Goal: Information Seeking & Learning: Learn about a topic

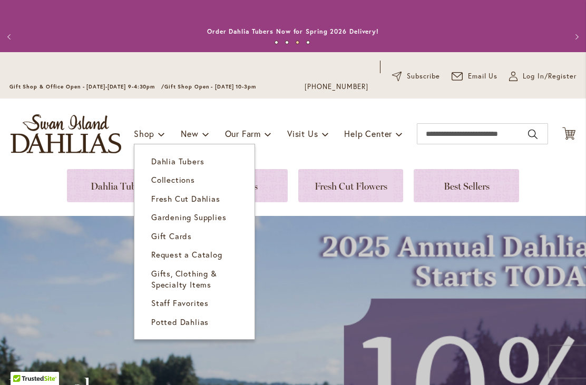
click at [209, 253] on span "Request a Catalog" at bounding box center [186, 254] width 71 height 11
click at [218, 216] on span "Gardening Supplies" at bounding box center [188, 217] width 75 height 11
click at [205, 302] on span "Staff Favorites" at bounding box center [179, 303] width 57 height 11
click at [199, 280] on span "Gifts, Clothing & Specialty Items" at bounding box center [184, 279] width 66 height 22
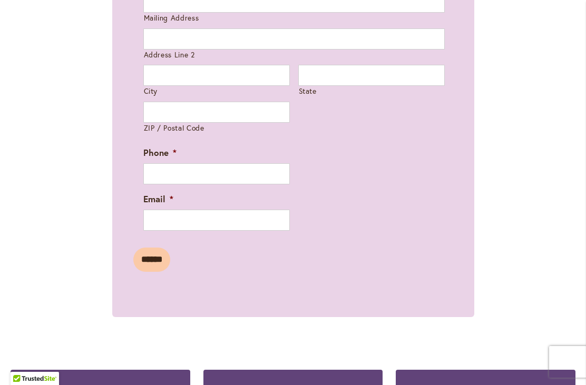
scroll to position [887, 0]
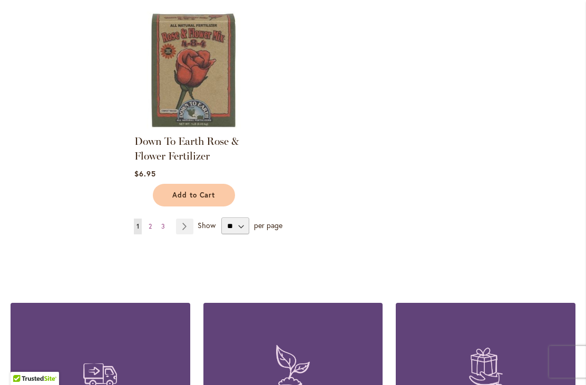
scroll to position [1266, 0]
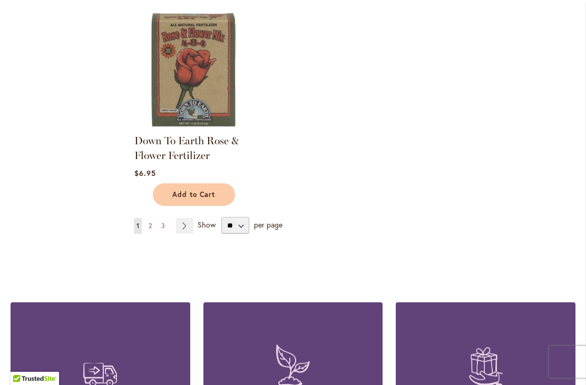
click at [182, 225] on link "Page Next" at bounding box center [184, 226] width 17 height 16
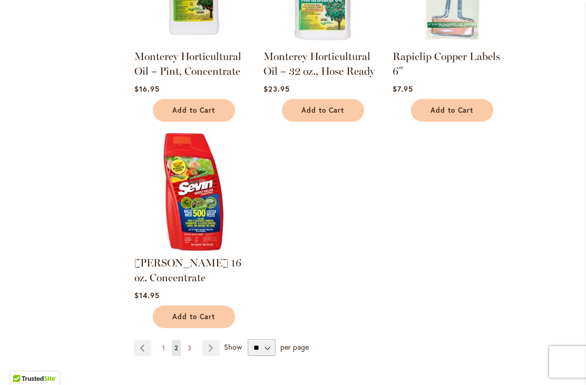
scroll to position [1145, 0]
click at [207, 340] on link "Page Next" at bounding box center [210, 348] width 17 height 16
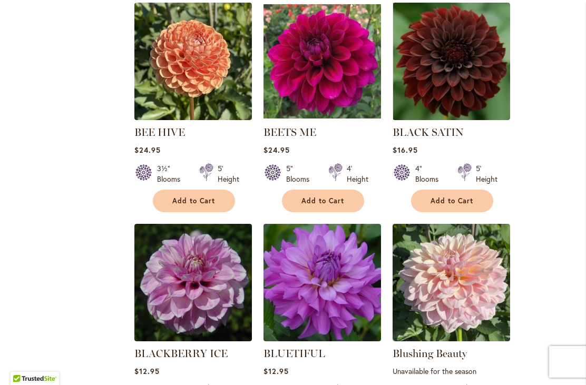
scroll to position [716, 0]
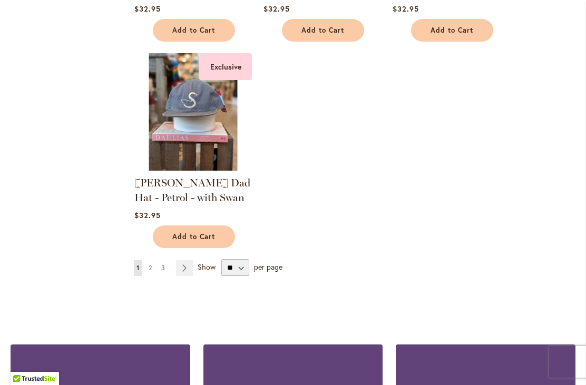
scroll to position [1312, 0]
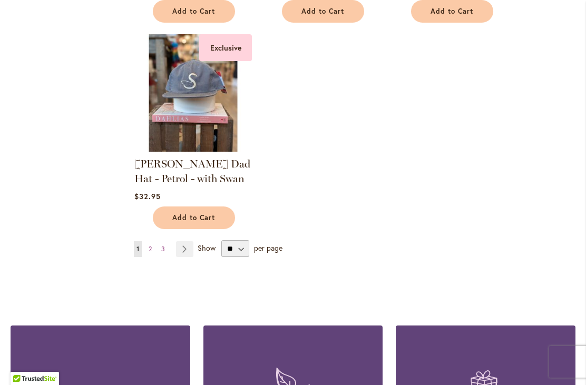
click at [152, 246] on link "Page 2" at bounding box center [150, 249] width 8 height 16
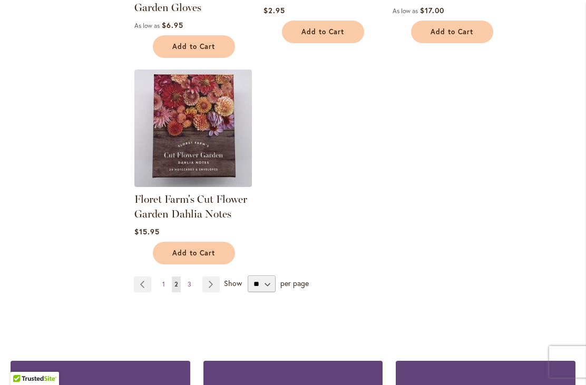
scroll to position [1233, 0]
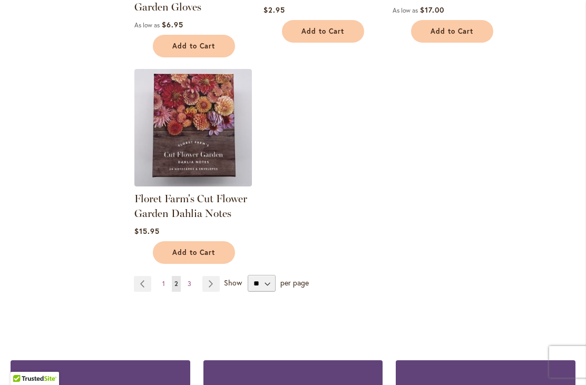
click at [189, 280] on span "3" at bounding box center [190, 284] width 4 height 8
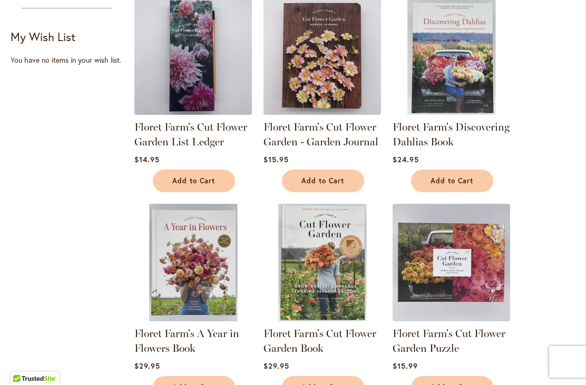
scroll to position [269, 0]
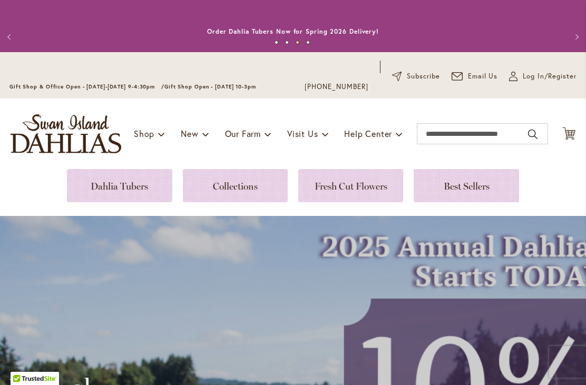
click at [117, 187] on link at bounding box center [119, 185] width 105 height 33
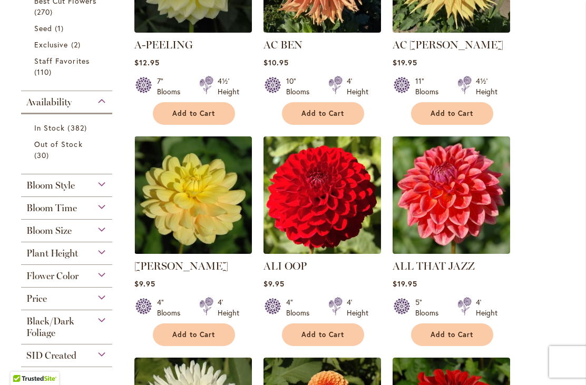
scroll to position [389, 0]
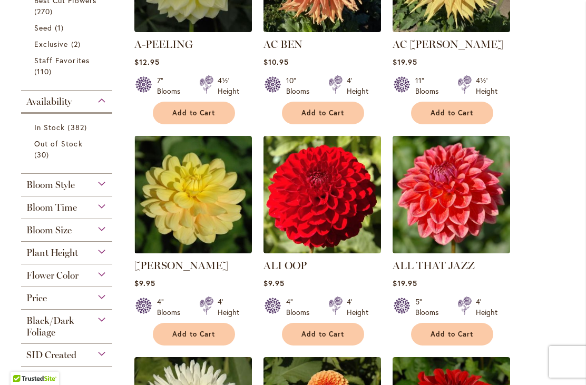
click at [79, 210] on div "Bloom Time" at bounding box center [66, 205] width 91 height 17
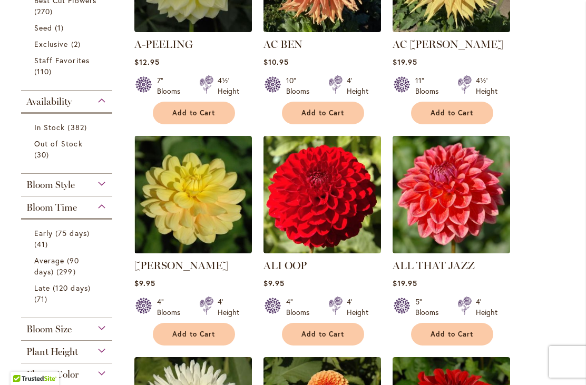
click at [57, 238] on span "Early (75 days)" at bounding box center [61, 233] width 55 height 10
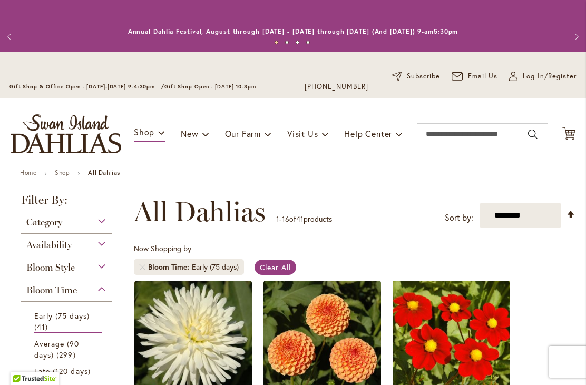
click at [531, 217] on select "**********" at bounding box center [521, 216] width 82 height 24
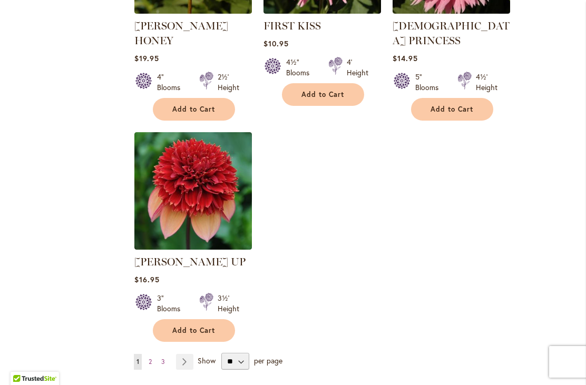
scroll to position [1297, 0]
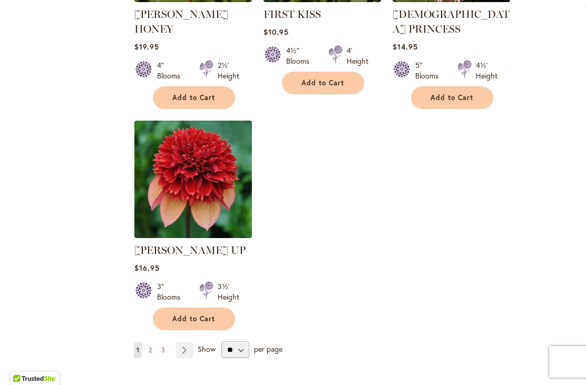
click at [184, 343] on link "Page Next" at bounding box center [184, 351] width 17 height 16
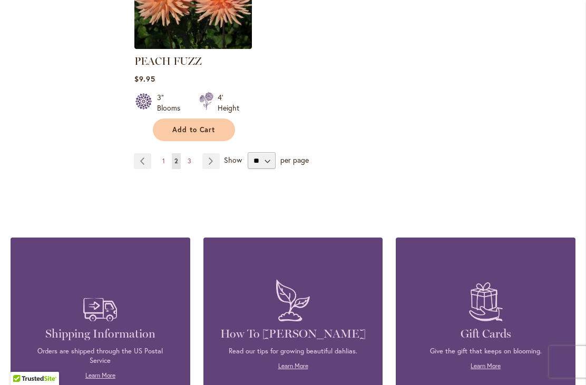
scroll to position [1481, 0]
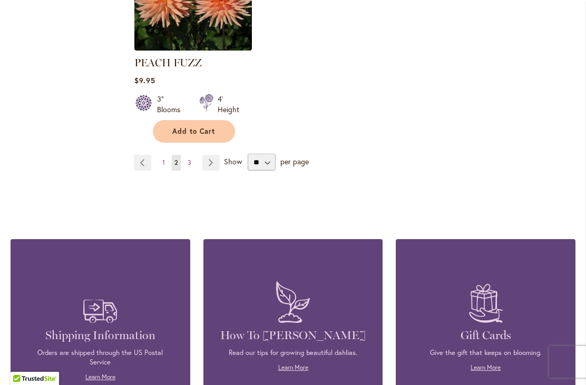
click at [205, 155] on link "Page Next" at bounding box center [210, 163] width 17 height 16
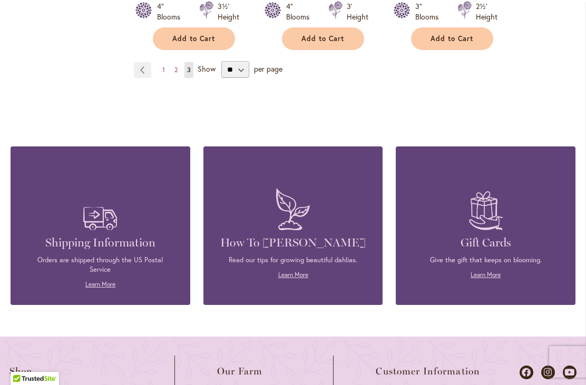
scroll to position [885, 0]
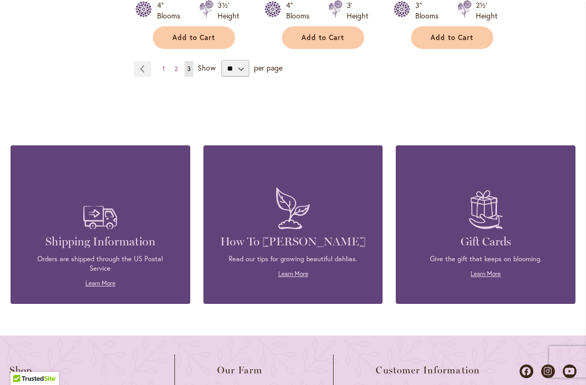
click at [140, 64] on link "Page Previous" at bounding box center [142, 69] width 17 height 16
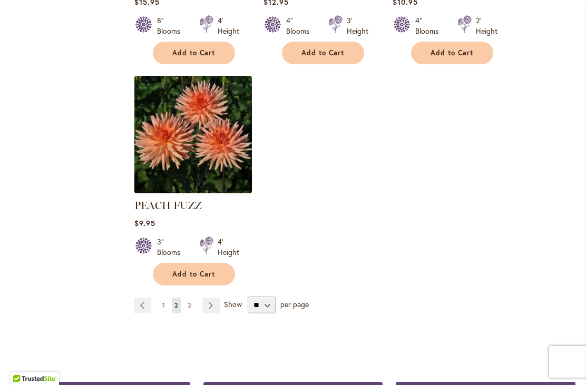
scroll to position [1338, 0]
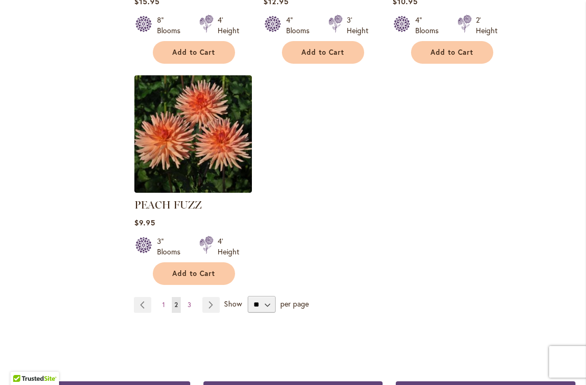
click at [140, 297] on link "Page Previous" at bounding box center [142, 305] width 17 height 16
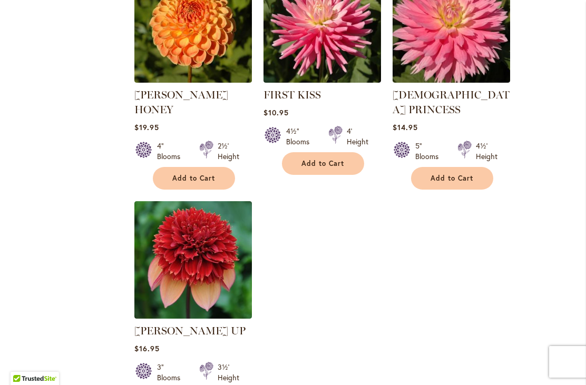
scroll to position [1222, 0]
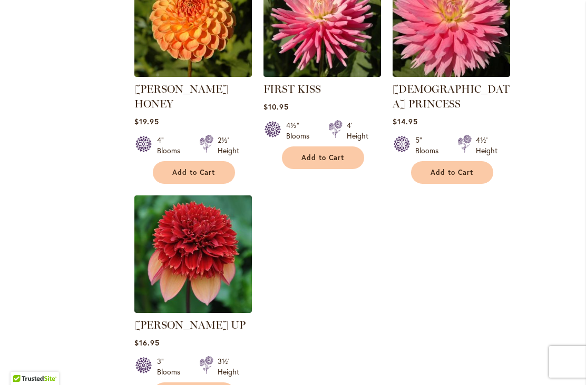
click at [218, 226] on img at bounding box center [193, 255] width 118 height 118
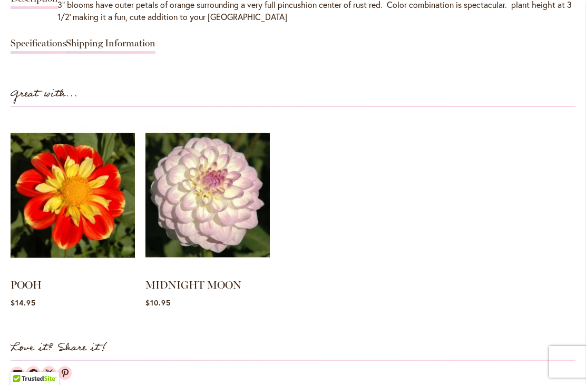
scroll to position [1013, 0]
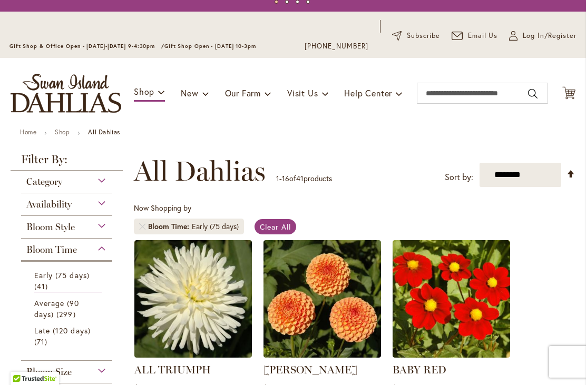
scroll to position [41, 0]
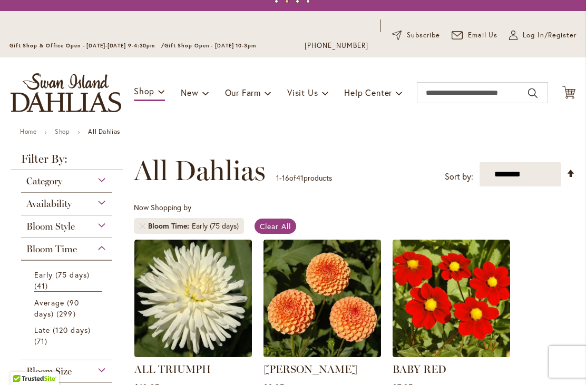
click at [80, 332] on span "Late (120 days)" at bounding box center [62, 330] width 56 height 10
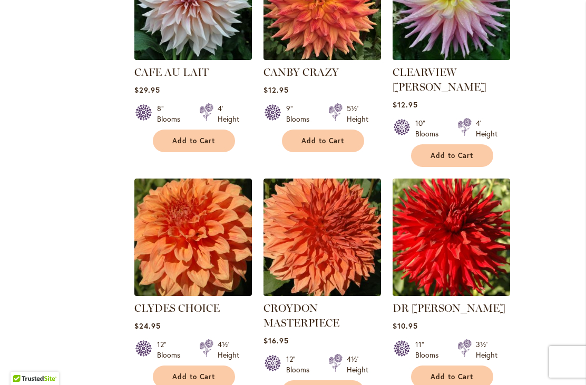
scroll to position [1004, 0]
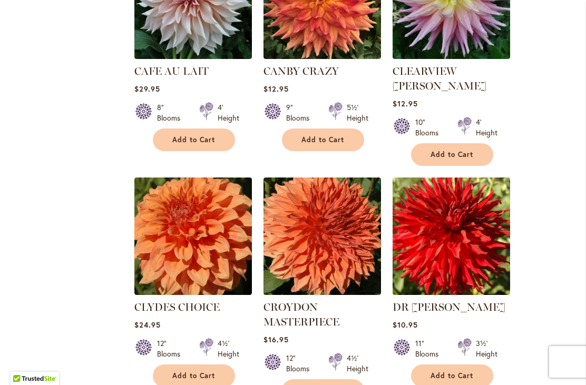
click at [473, 23] on img at bounding box center [452, 0] width 118 height 118
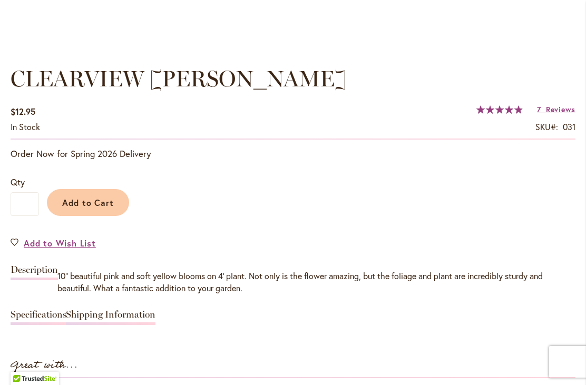
scroll to position [742, 0]
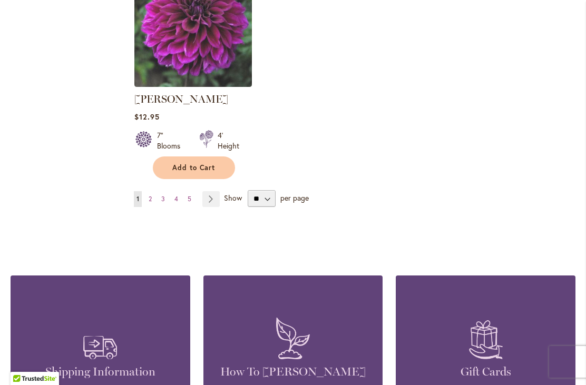
scroll to position [1446, 0]
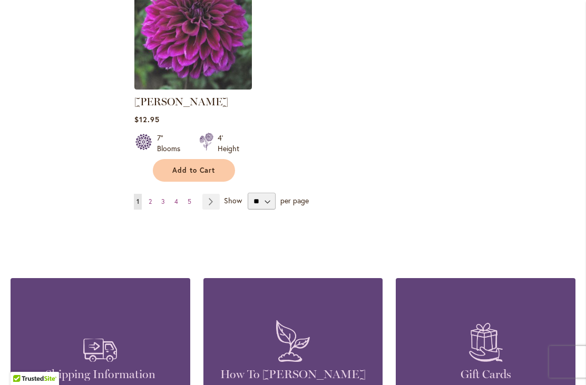
click at [214, 194] on link "Page Next" at bounding box center [210, 202] width 17 height 16
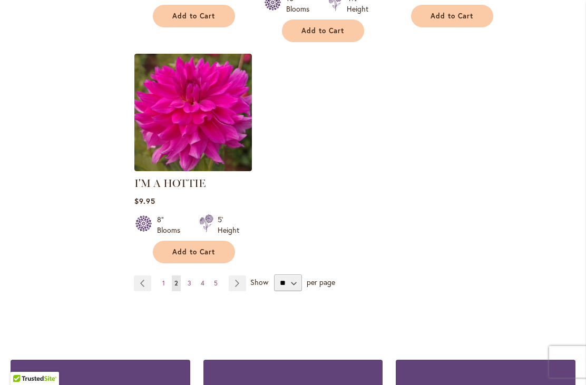
scroll to position [1350, 0]
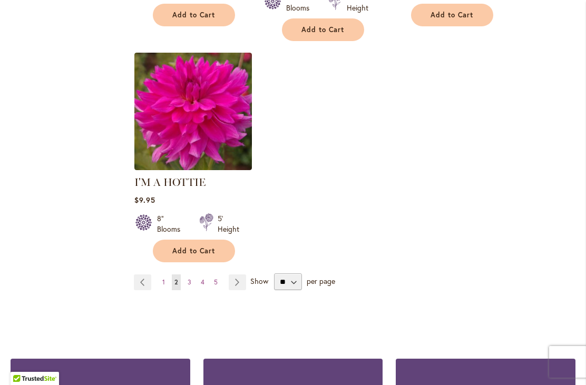
click at [233, 286] on link "Page Next" at bounding box center [237, 283] width 17 height 16
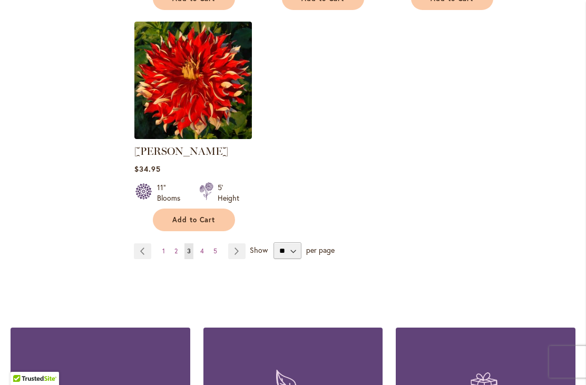
scroll to position [1382, 0]
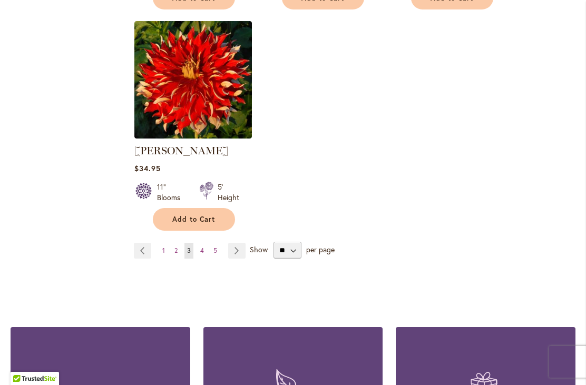
click at [204, 247] on span "4" at bounding box center [202, 251] width 4 height 8
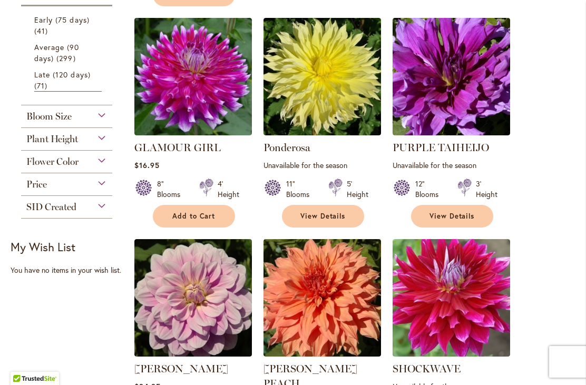
scroll to position [498, 0]
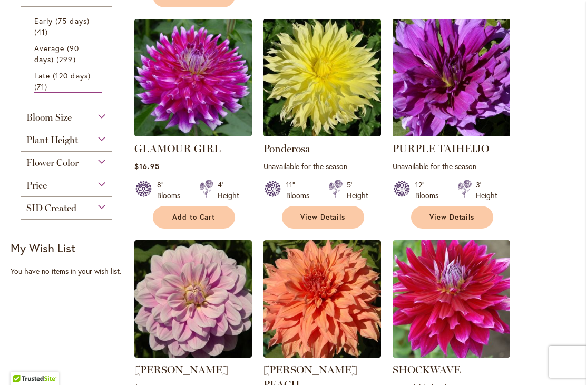
click at [469, 83] on img at bounding box center [452, 78] width 118 height 118
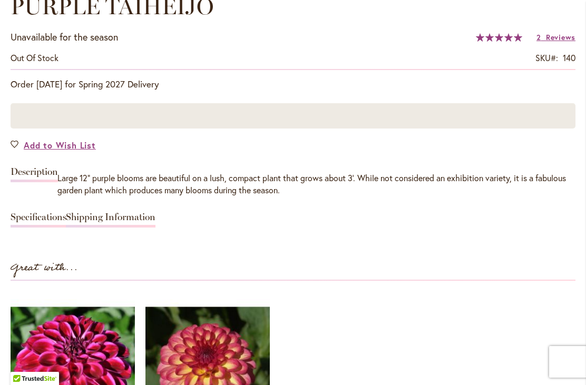
scroll to position [813, 0]
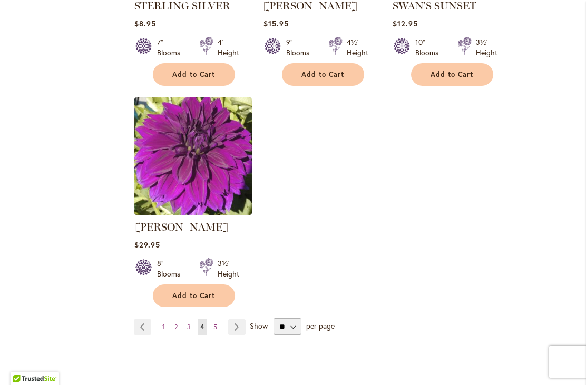
scroll to position [1321, 0]
click at [233, 319] on link "Page Next" at bounding box center [236, 327] width 17 height 16
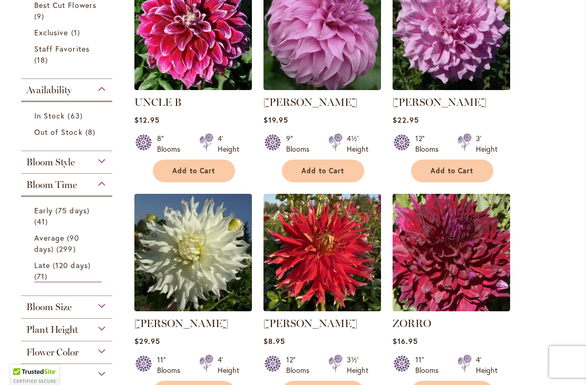
scroll to position [309, 0]
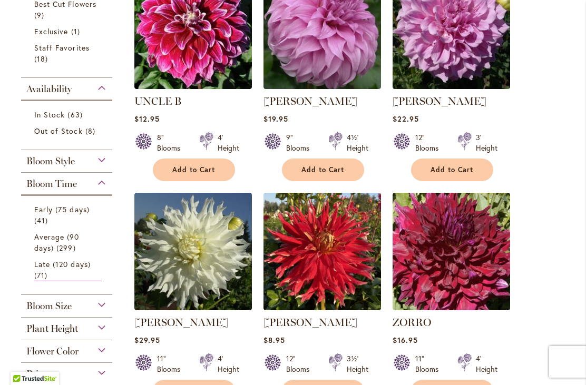
click at [204, 57] on img at bounding box center [193, 31] width 118 height 118
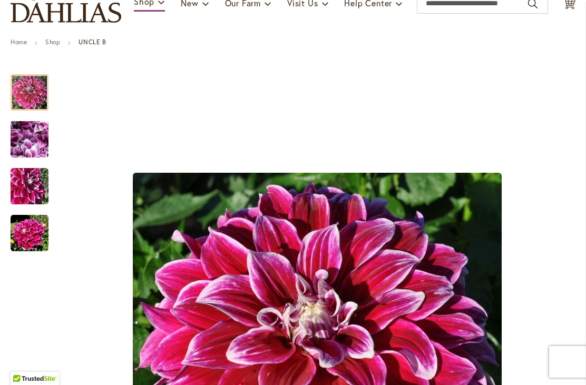
scroll to position [131, 0]
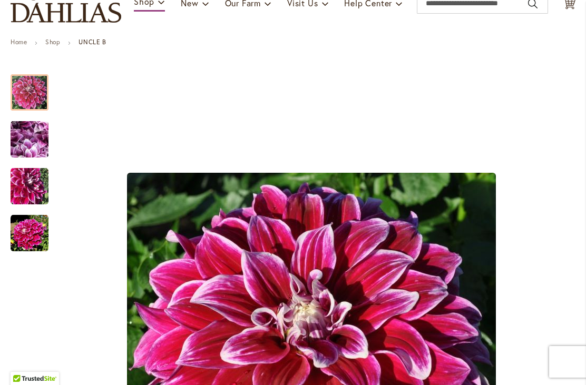
click at [31, 145] on img "Uncle B" at bounding box center [30, 139] width 76 height 57
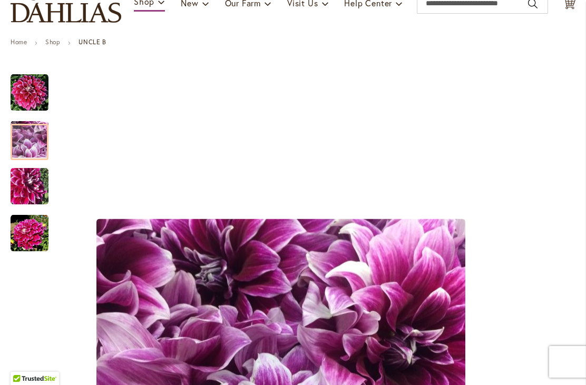
click at [26, 192] on img "Uncle B" at bounding box center [30, 187] width 38 height 38
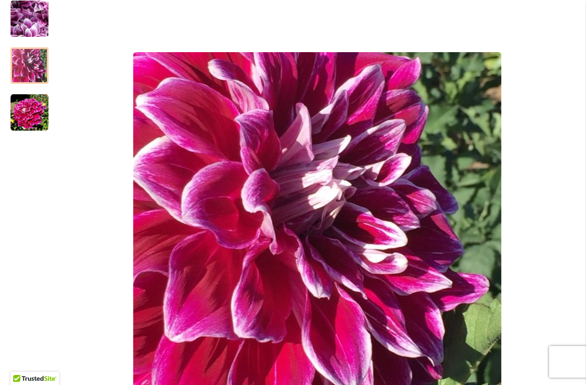
scroll to position [266, 0]
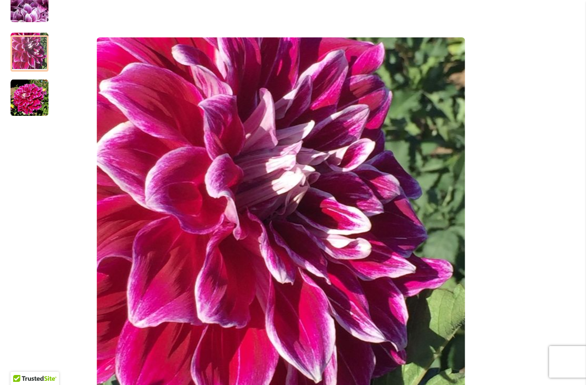
click at [20, 105] on img "Uncle B" at bounding box center [30, 98] width 38 height 38
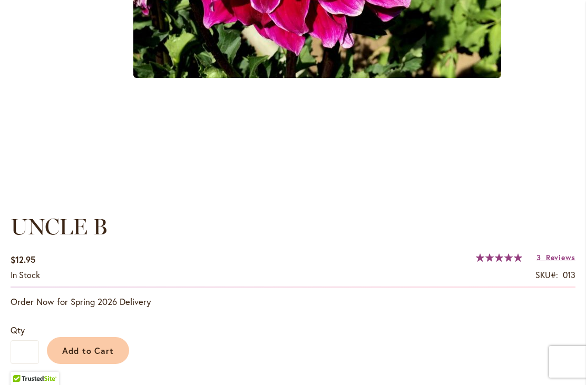
scroll to position [594, 0]
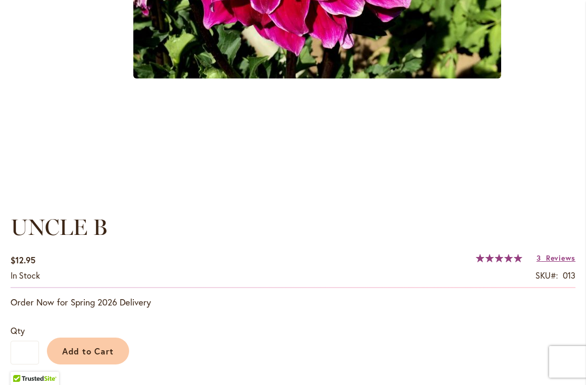
click at [560, 259] on span "Reviews" at bounding box center [561, 258] width 30 height 10
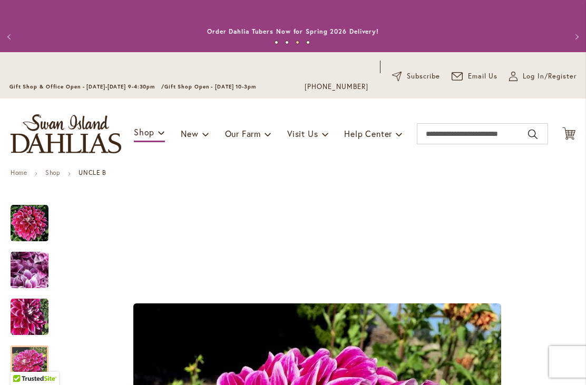
scroll to position [0, 0]
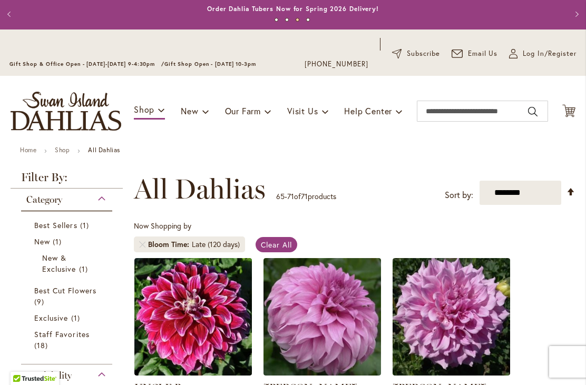
scroll to position [25, 0]
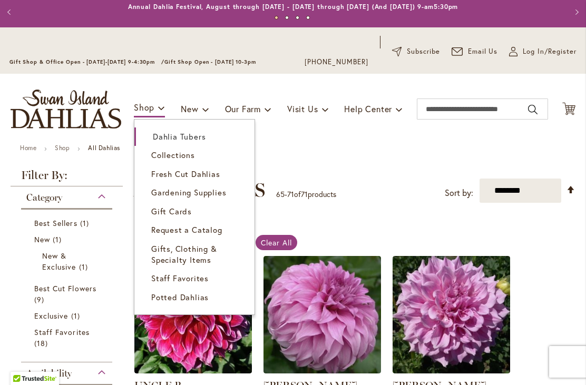
click at [193, 139] on span "Dahlia Tubers" at bounding box center [179, 136] width 53 height 11
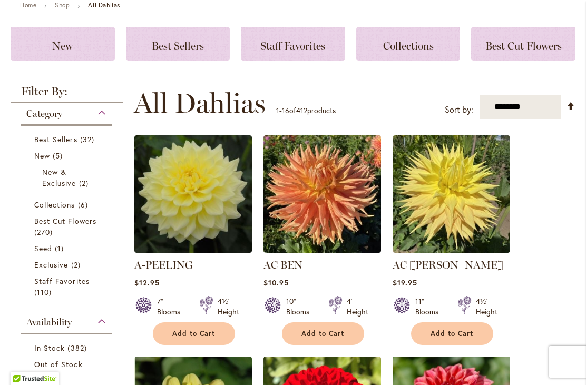
scroll to position [168, 0]
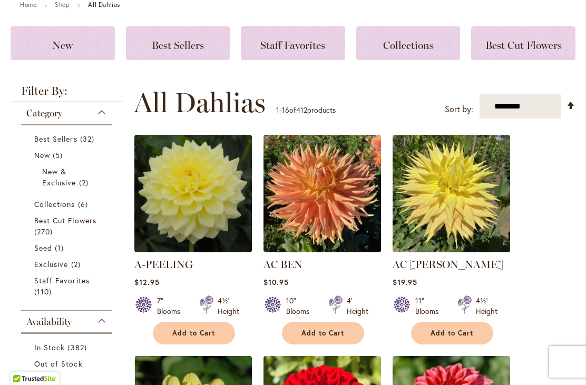
click at [69, 144] on link "Best Sellers 32 items" at bounding box center [67, 138] width 67 height 11
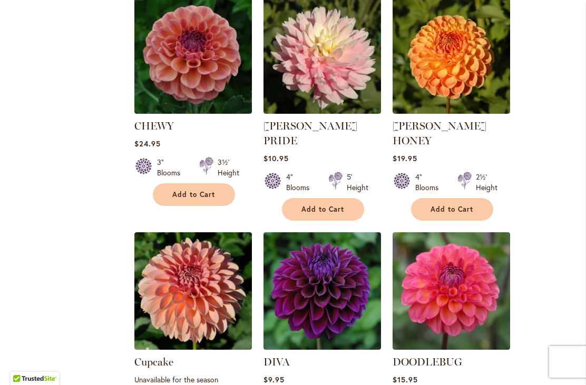
scroll to position [950, 0]
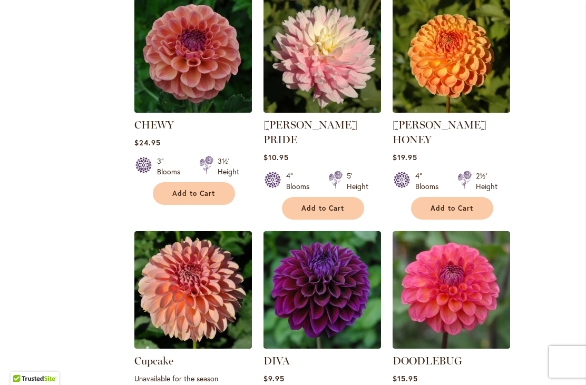
click at [457, 76] on img at bounding box center [452, 54] width 118 height 118
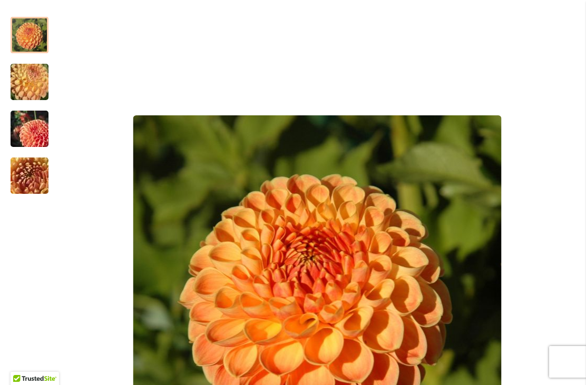
scroll to position [187, 0]
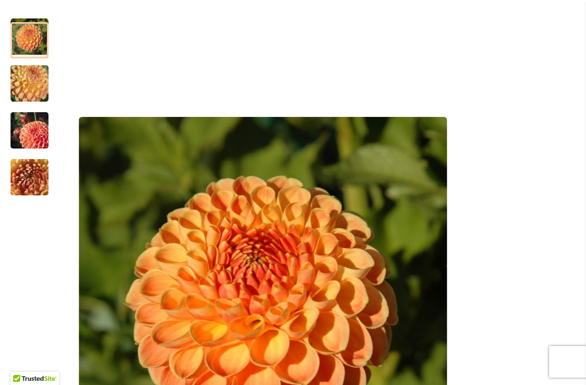
click at [24, 83] on img "CRICHTON HONEY" at bounding box center [30, 83] width 76 height 57
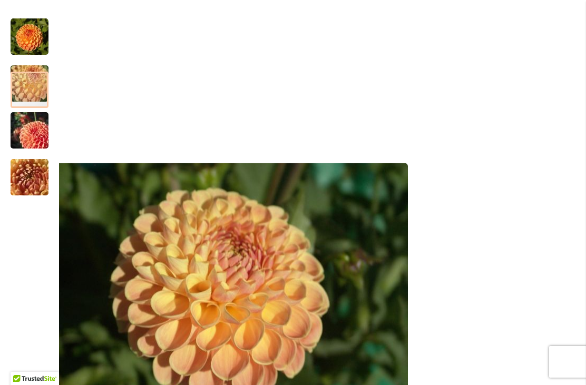
click at [29, 137] on img "CRICHTON HONEY" at bounding box center [30, 130] width 76 height 51
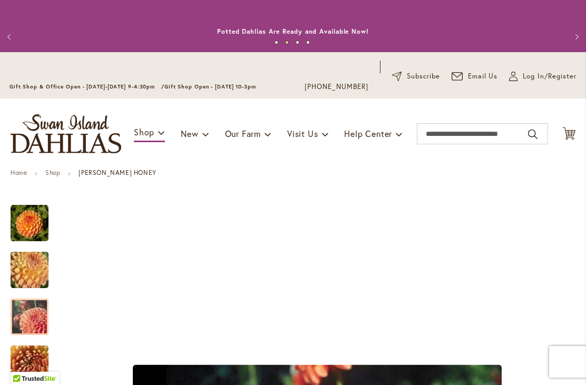
scroll to position [-1, 0]
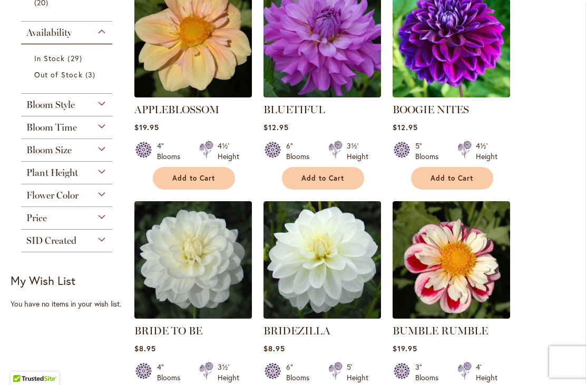
scroll to position [302, 0]
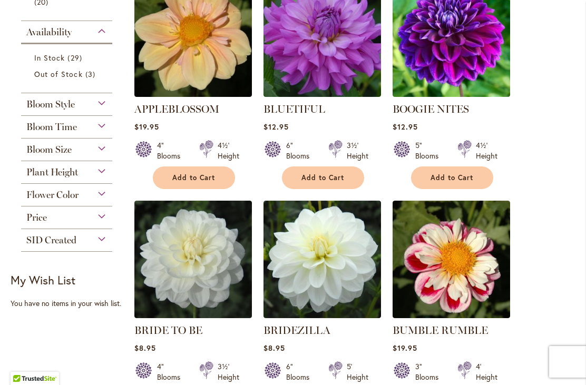
click at [84, 110] on div "Bloom Style" at bounding box center [66, 101] width 91 height 17
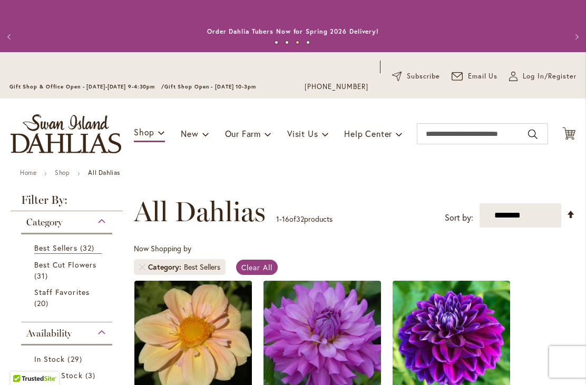
scroll to position [0, 0]
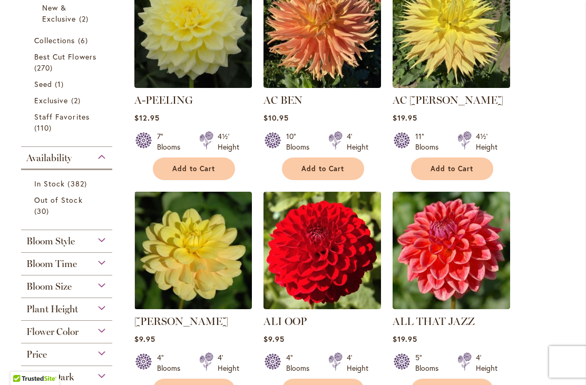
scroll to position [333, 0]
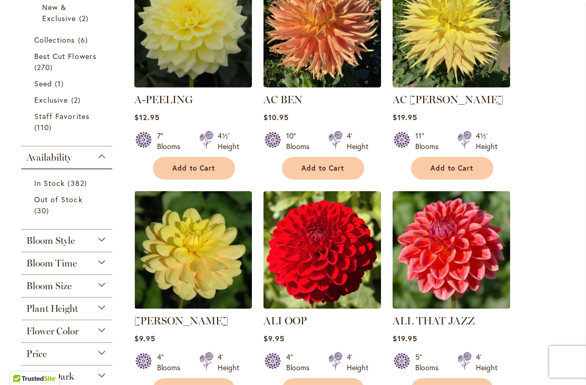
click at [66, 247] on span "Bloom Style" at bounding box center [50, 241] width 49 height 12
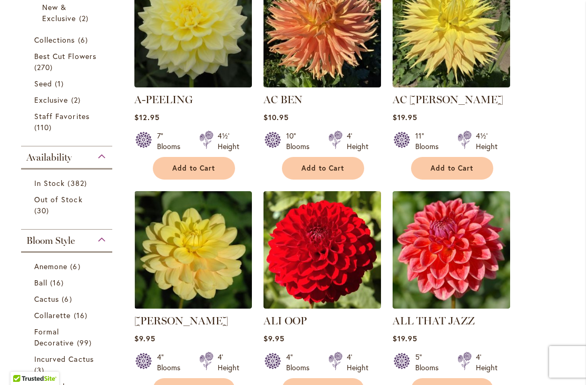
scroll to position [564, 0]
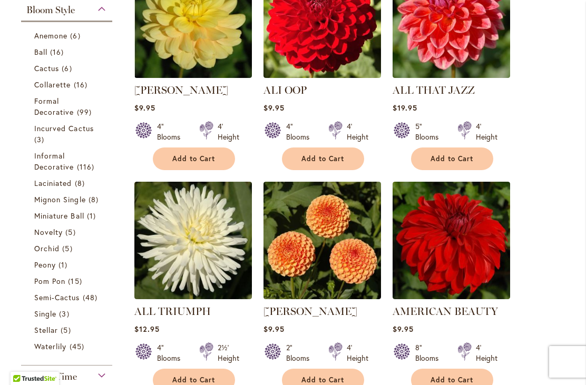
click at [47, 57] on span "Ball" at bounding box center [40, 52] width 13 height 10
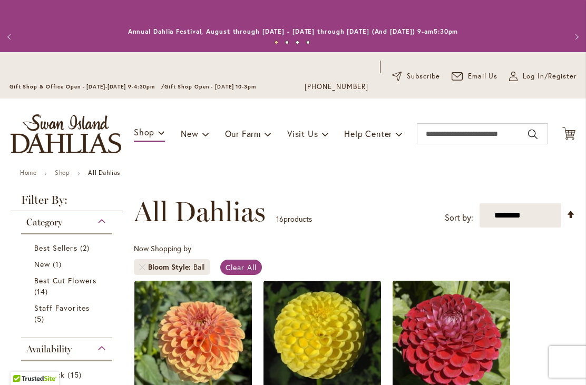
click at [535, 220] on select "**********" at bounding box center [521, 216] width 82 height 24
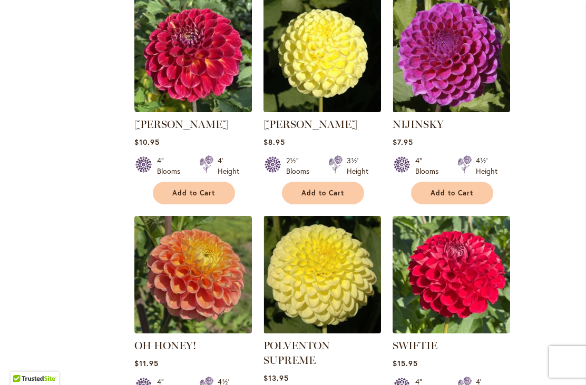
scroll to position [978, 0]
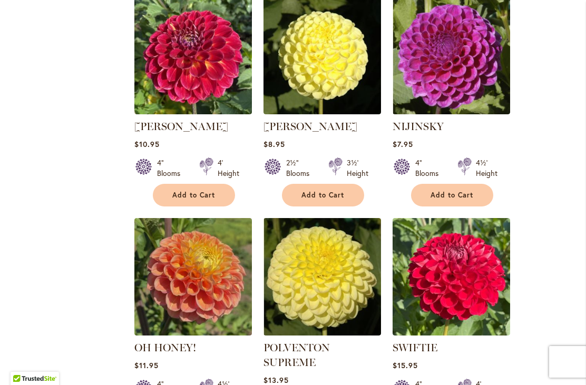
click at [467, 61] on img at bounding box center [452, 56] width 118 height 118
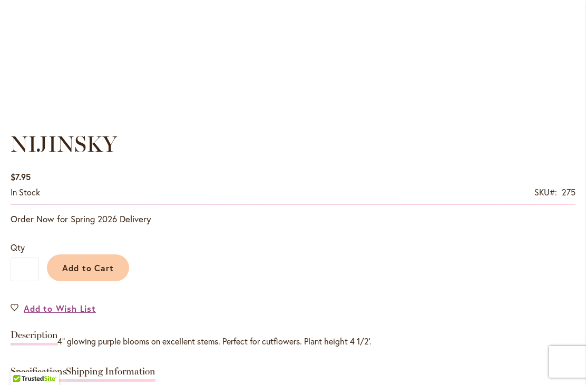
scroll to position [678, 0]
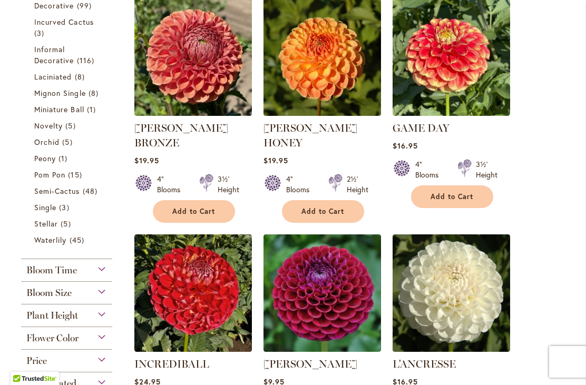
scroll to position [524, 0]
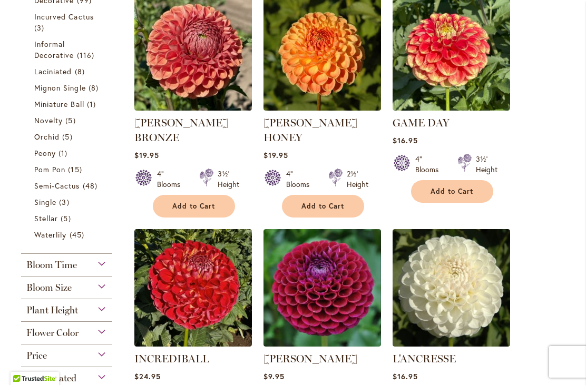
click at [55, 224] on span "Stellar" at bounding box center [46, 219] width 24 height 10
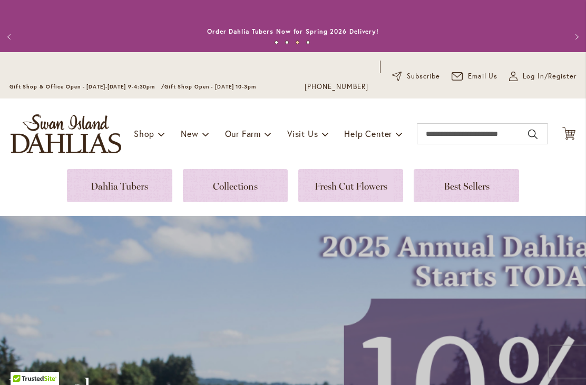
click at [119, 186] on link at bounding box center [119, 185] width 105 height 33
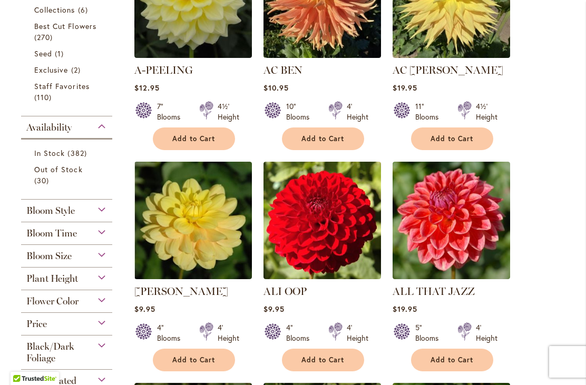
scroll to position [364, 0]
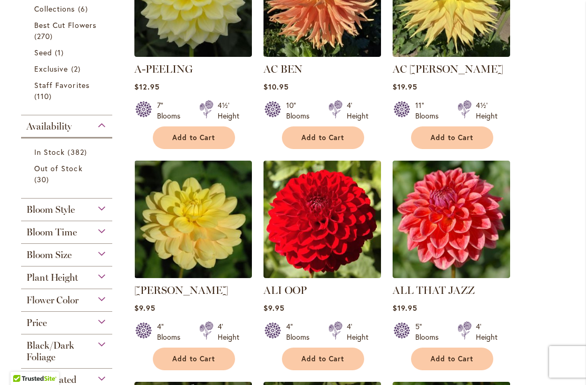
click at [76, 211] on div "Bloom Style" at bounding box center [66, 207] width 91 height 17
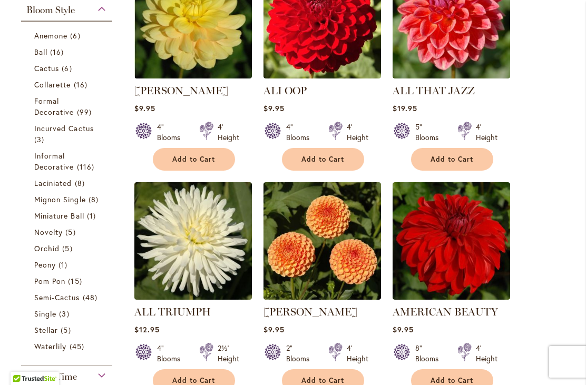
click at [63, 336] on span "5 items" at bounding box center [67, 330] width 13 height 11
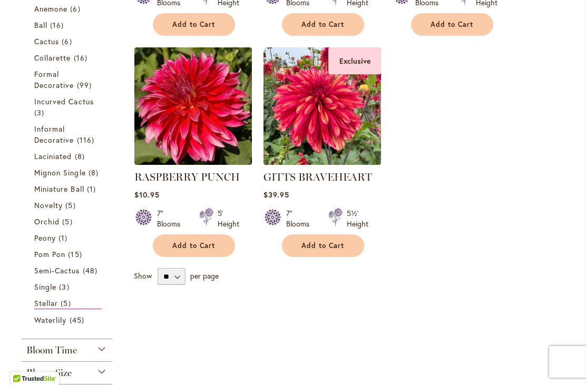
scroll to position [449, 0]
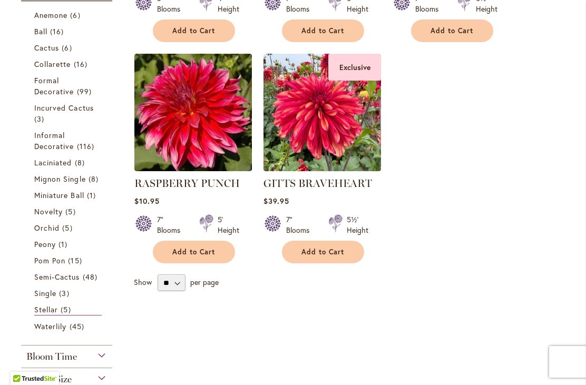
click at [215, 134] on img at bounding box center [193, 113] width 118 height 118
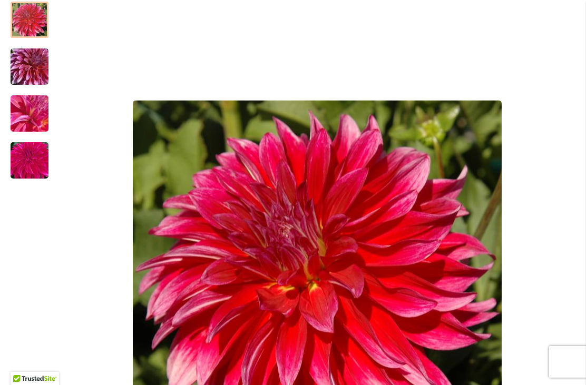
scroll to position [202, 0]
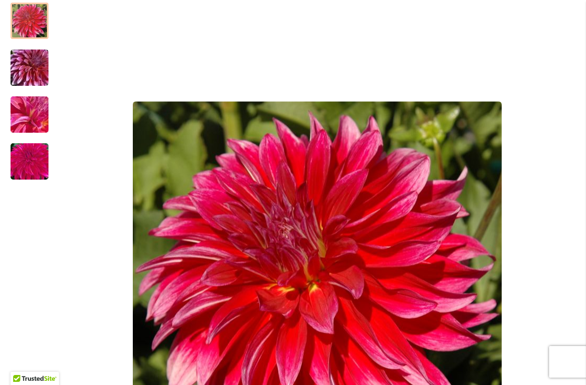
click at [30, 71] on img "RASPBERRY PUNCH" at bounding box center [30, 68] width 76 height 51
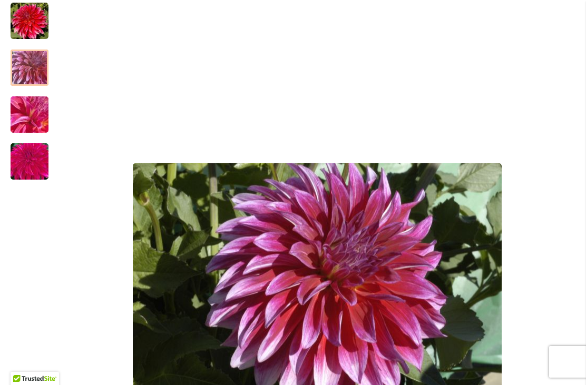
click at [31, 119] on img "RASPBERRY PUNCH" at bounding box center [30, 114] width 76 height 57
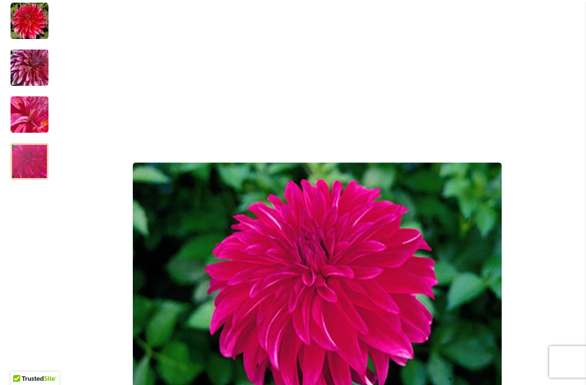
click at [33, 168] on img "RASPBERRY PUNCH" at bounding box center [30, 162] width 76 height 51
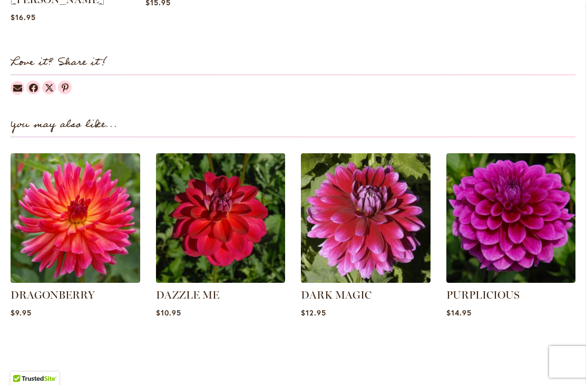
scroll to position [1315, 0]
